Goal: Task Accomplishment & Management: Manage account settings

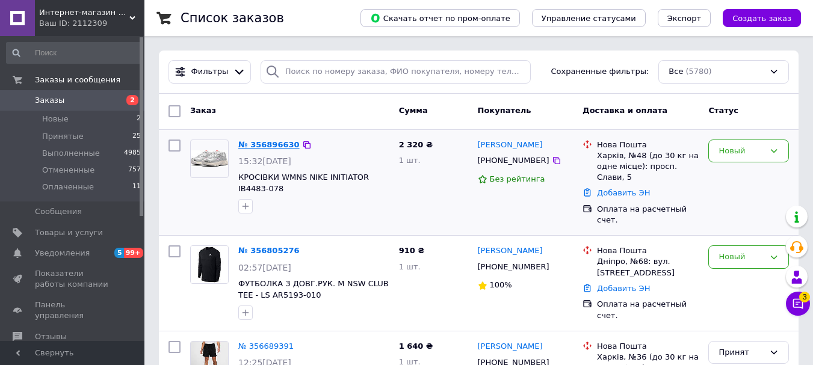
click at [251, 145] on link "№ 356896630" at bounding box center [268, 144] width 61 height 9
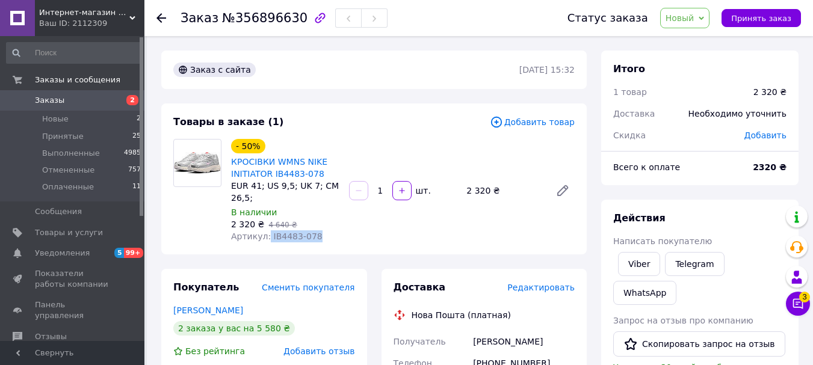
drag, startPoint x: 310, startPoint y: 236, endPoint x: 265, endPoint y: 238, distance: 45.2
click at [265, 238] on div "Артикул: IB4483-078" at bounding box center [285, 236] width 108 height 12
click at [333, 236] on div "Артикул: IB4483-078" at bounding box center [285, 236] width 108 height 12
drag, startPoint x: 313, startPoint y: 237, endPoint x: 267, endPoint y: 238, distance: 46.3
click at [267, 238] on div "Артикул: IB4483-078" at bounding box center [285, 236] width 108 height 12
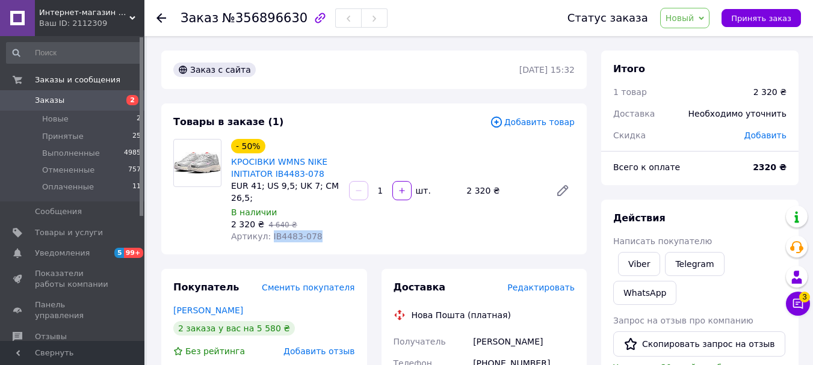
copy span "IB4483-078"
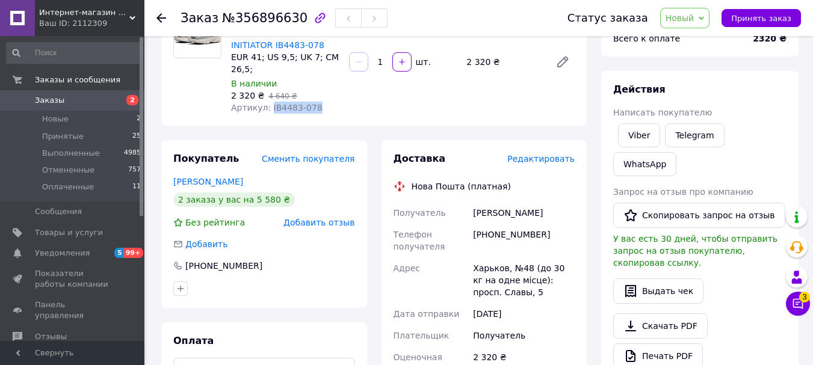
scroll to position [60, 0]
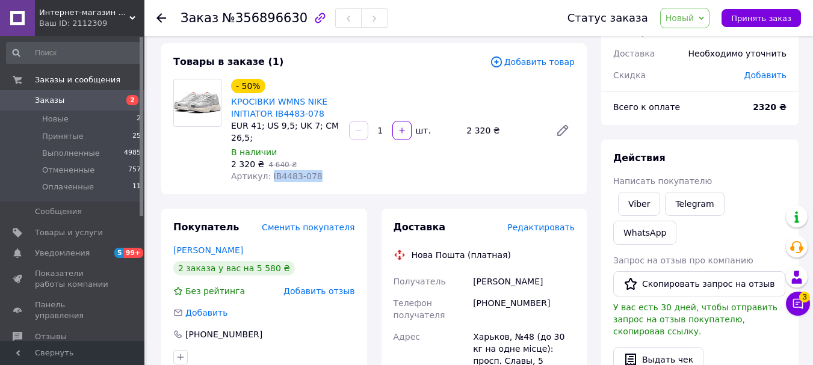
click at [686, 22] on span "Новый" at bounding box center [679, 18] width 29 height 10
click at [688, 43] on li "Принят" at bounding box center [693, 42] width 64 height 18
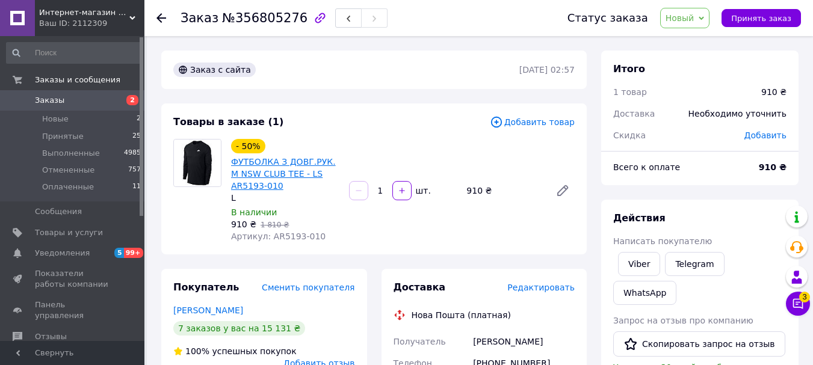
click at [297, 170] on link "ФУТБОЛКА З ДОВГ.РУК. M NSW CLUB TEE - LS AR5193-010" at bounding box center [283, 174] width 105 height 34
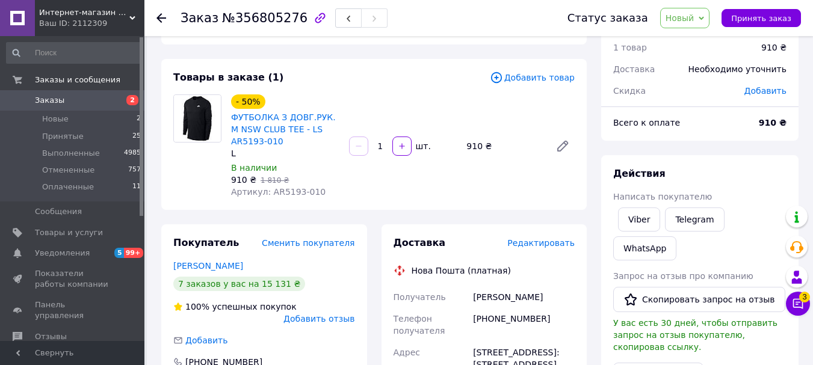
scroll to position [120, 0]
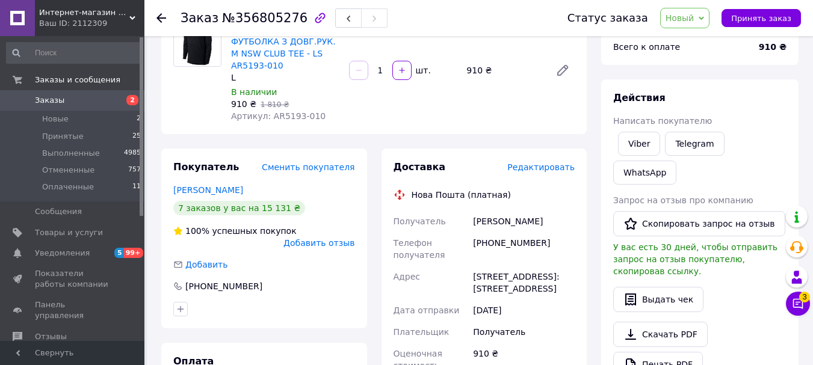
click at [702, 28] on span "Новый" at bounding box center [685, 18] width 50 height 20
click at [698, 8] on span "Новый" at bounding box center [685, 18] width 50 height 20
click at [694, 15] on span "Новый" at bounding box center [679, 18] width 29 height 10
drag, startPoint x: 698, startPoint y: 39, endPoint x: 700, endPoint y: 51, distance: 12.2
click at [699, 40] on li "Принят" at bounding box center [693, 42] width 64 height 18
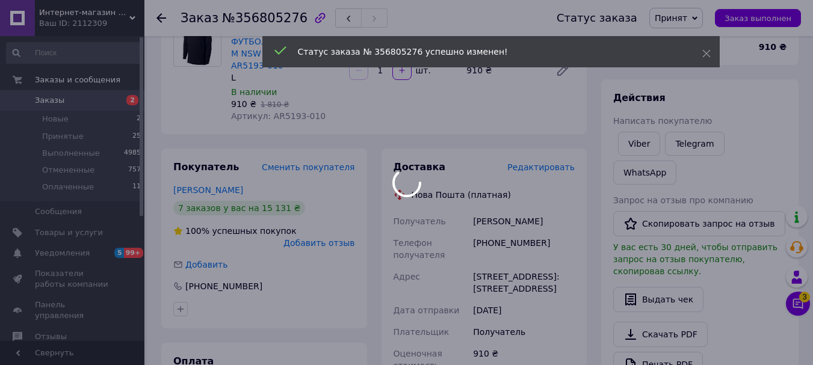
click at [112, 97] on body "Интернет-магазин SPORTPLUS Ваш ID: 2112309 Сайт Интернет-магазин SPORTPLUS Каби…" at bounding box center [406, 302] width 813 height 845
